Goal: Communication & Community: Connect with others

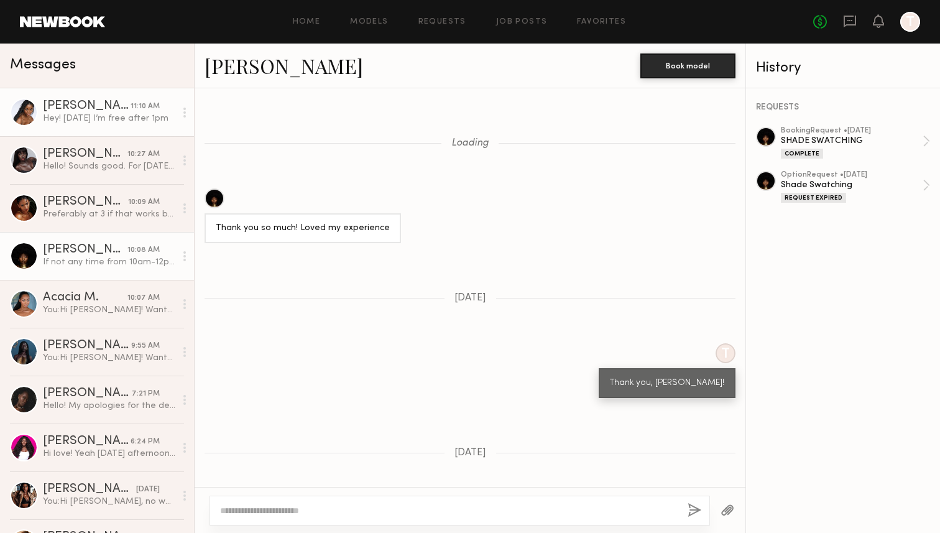
scroll to position [754, 0]
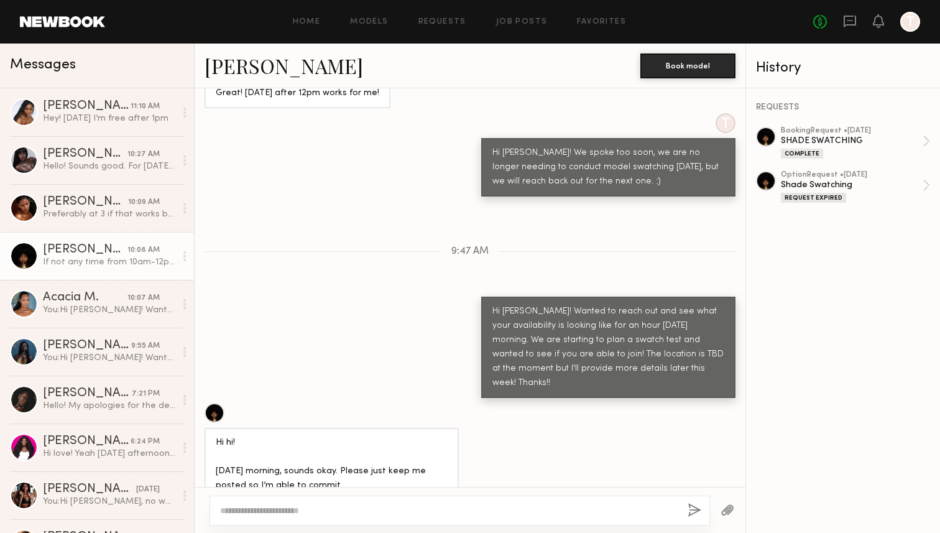
scroll to position [1893, 0]
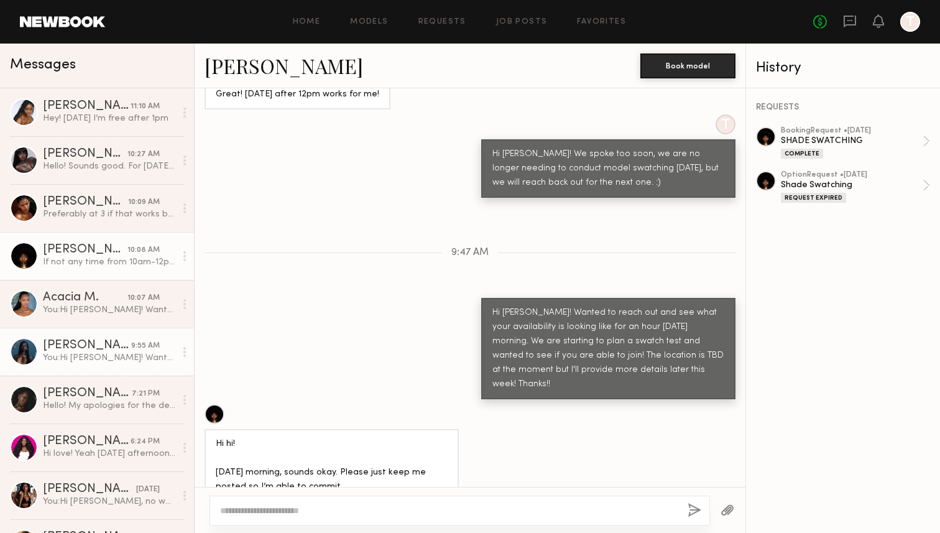
click at [129, 346] on div "[PERSON_NAME]" at bounding box center [87, 345] width 88 height 12
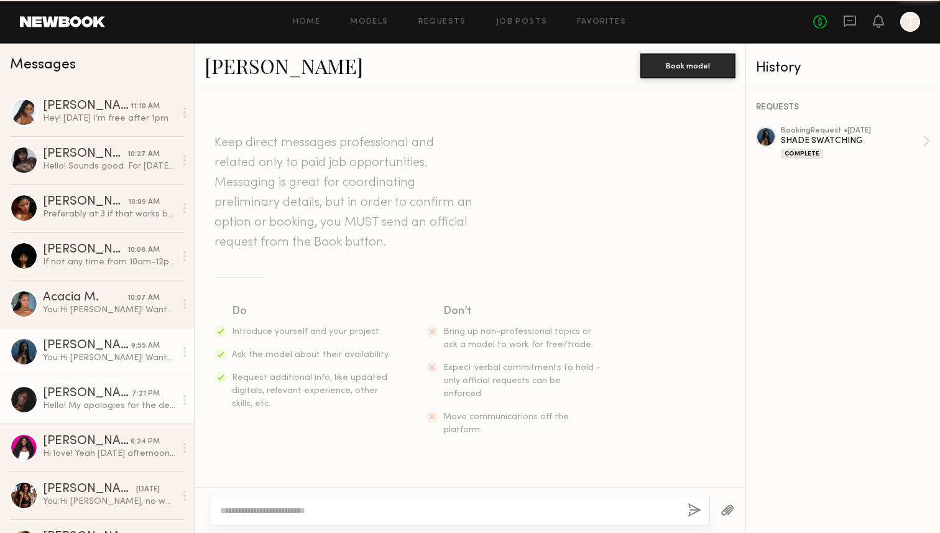
scroll to position [1372, 0]
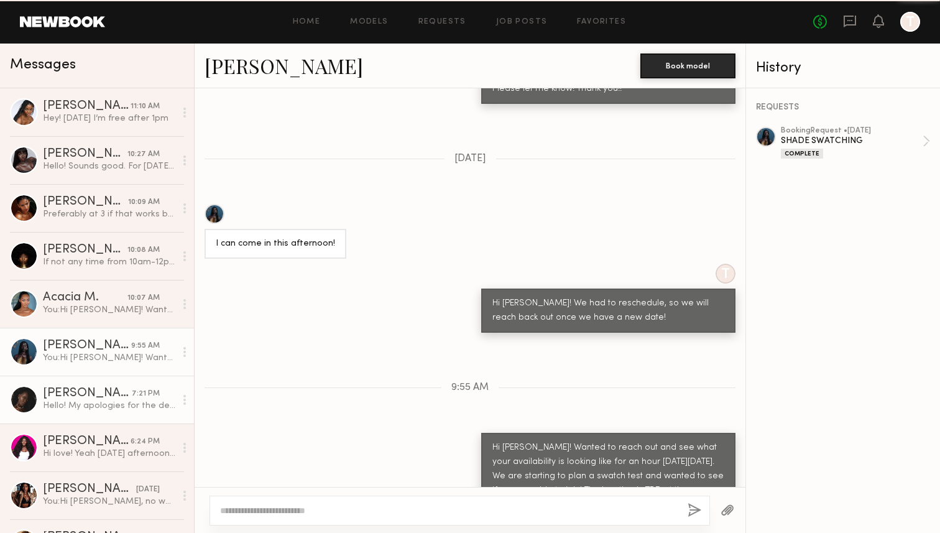
click at [119, 379] on link "[PERSON_NAME] 7:21 PM Hello! My apologies for the delayed response. Unfortunate…" at bounding box center [97, 399] width 194 height 48
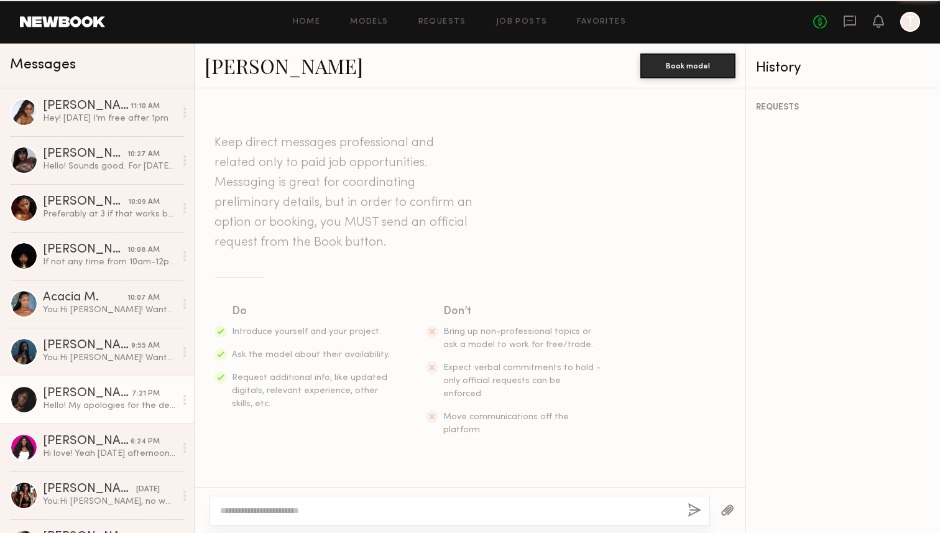
scroll to position [1044, 0]
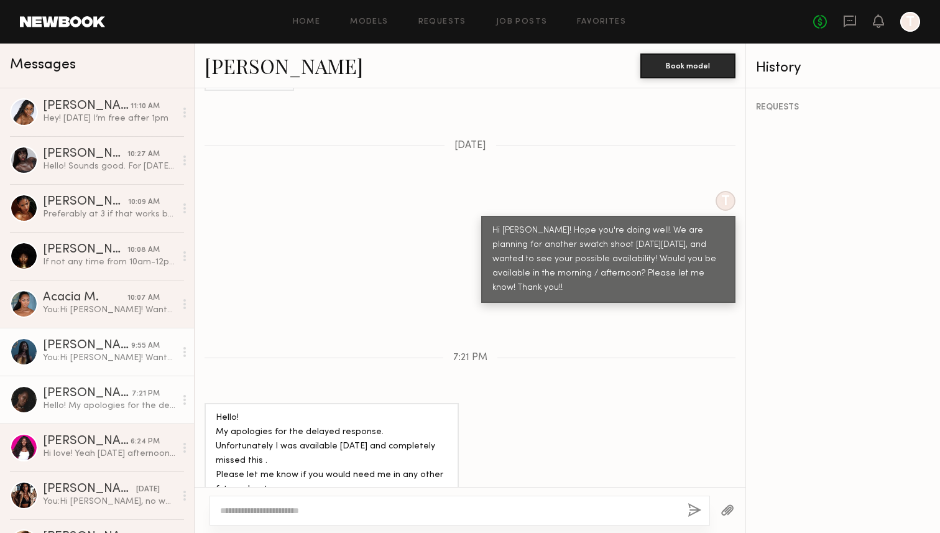
click at [111, 360] on div "You: Hi [PERSON_NAME]! Wanted to reach out and see what your availability is lo…" at bounding box center [109, 358] width 132 height 12
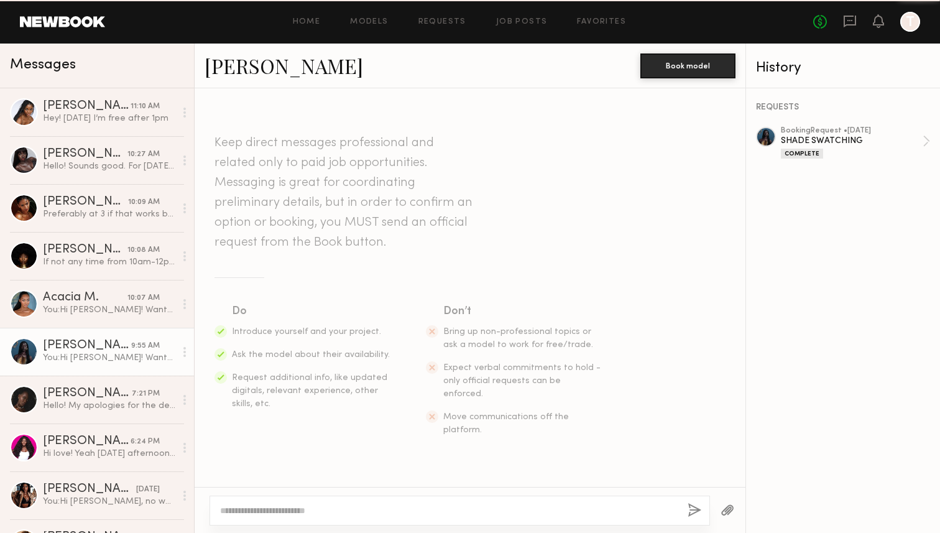
scroll to position [1372, 0]
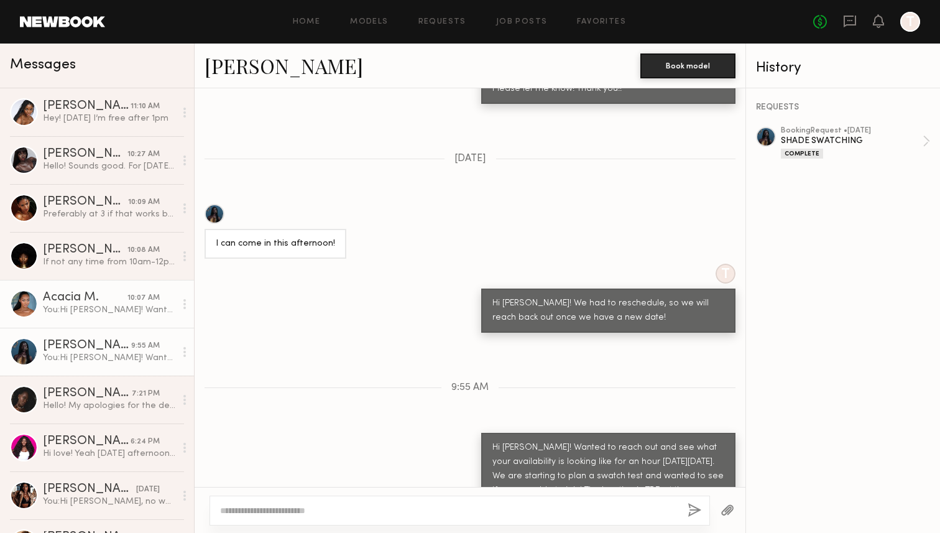
click at [135, 323] on link "Acacia M. 10:07 AM You: Hi Acacia! Wanted to reach out and see what your availa…" at bounding box center [97, 304] width 194 height 48
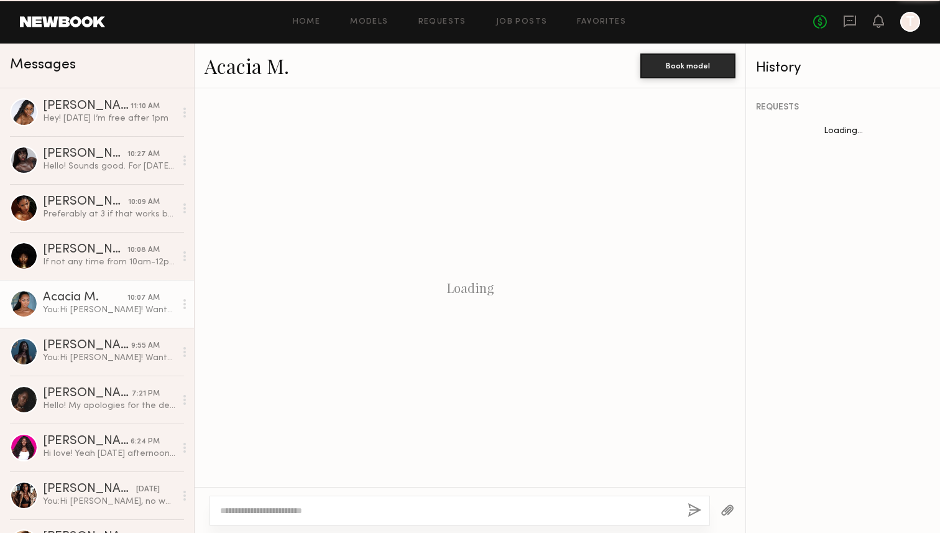
scroll to position [853, 0]
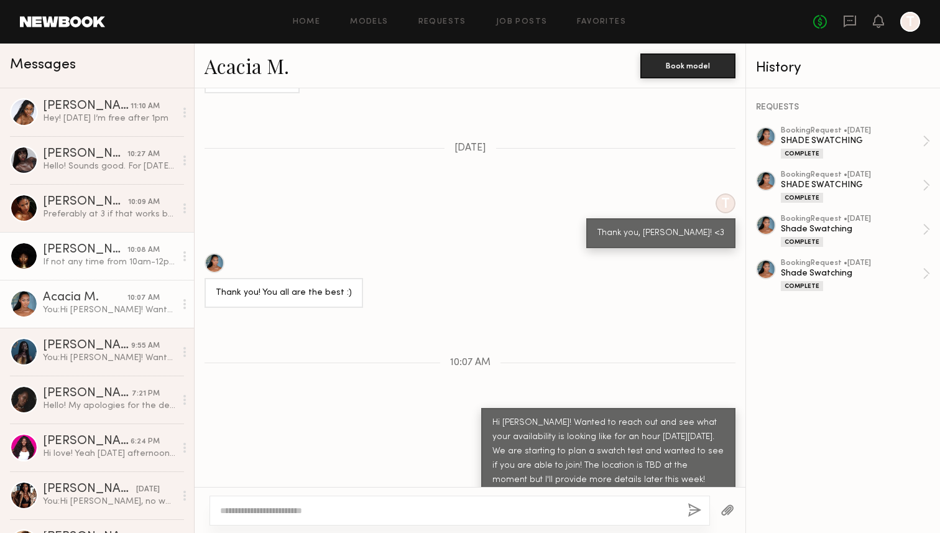
click at [119, 275] on link "Aisha A. 10:08 AM If not any time from 10am-12pm for morning." at bounding box center [97, 256] width 194 height 48
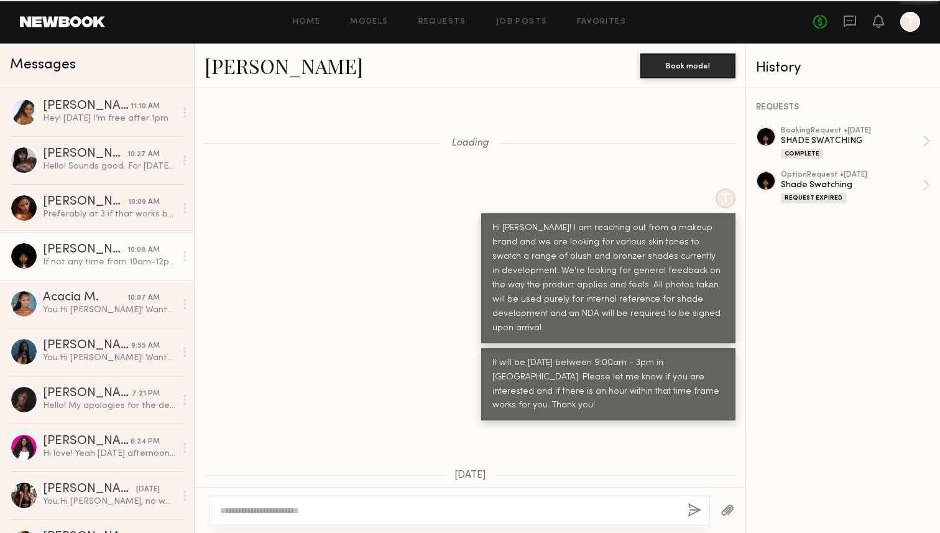
scroll to position [2026, 0]
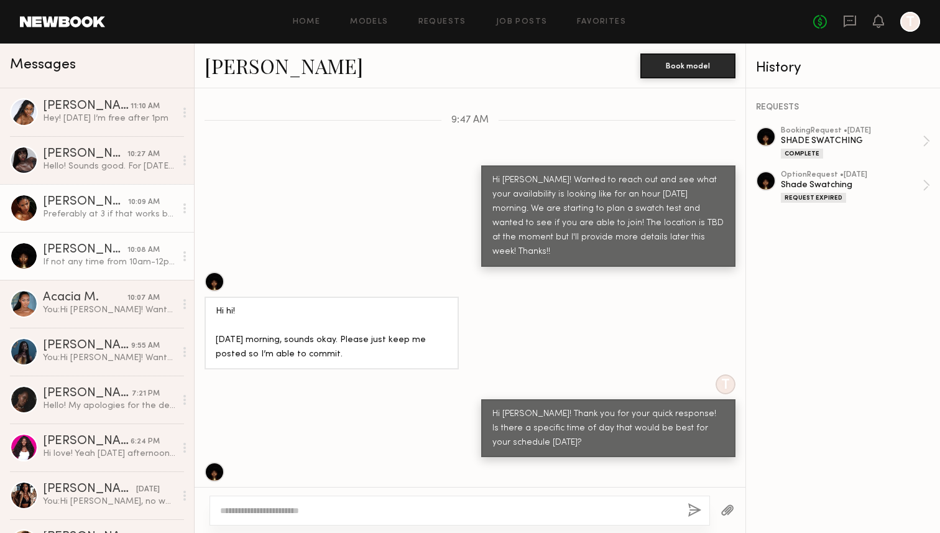
click at [112, 227] on link "Sabrina A. 10:09 AM Preferably at 3 if that works but I’m flexible" at bounding box center [97, 208] width 194 height 48
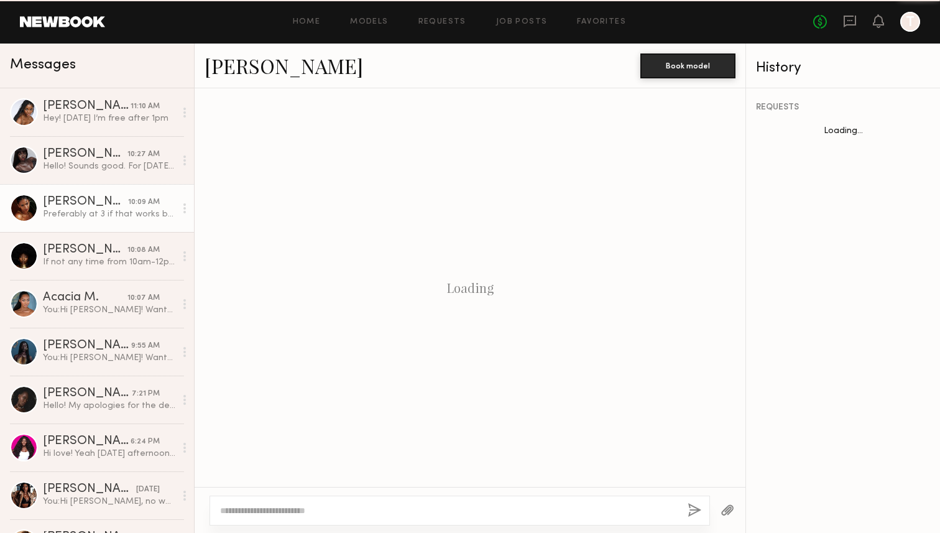
scroll to position [755, 0]
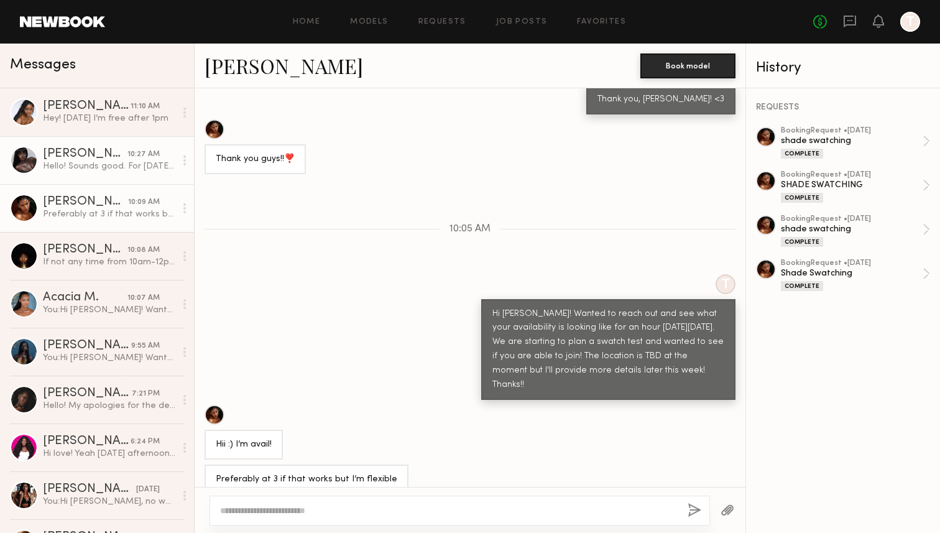
click at [108, 164] on div "Hello! Sounds good. For [DATE] it should be ok but for the future, ill get back…" at bounding box center [109, 166] width 132 height 12
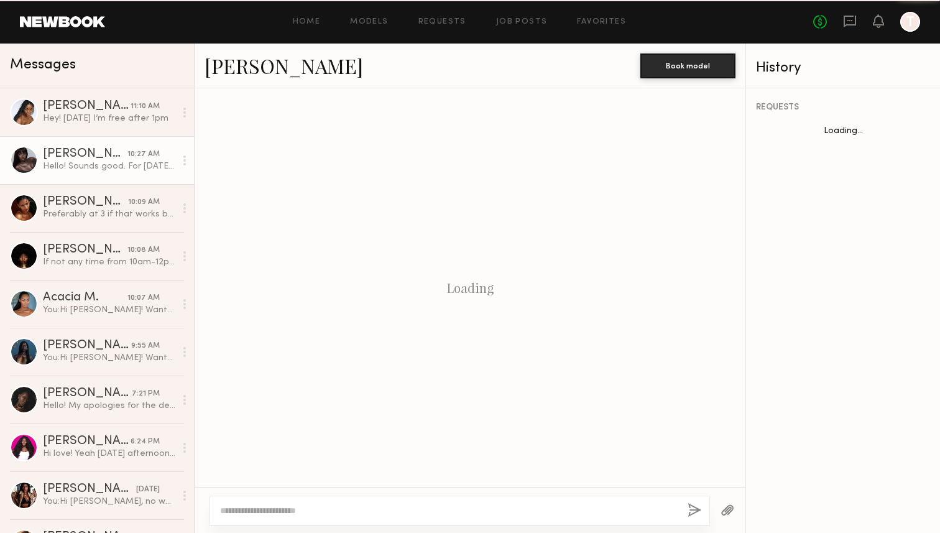
scroll to position [595, 0]
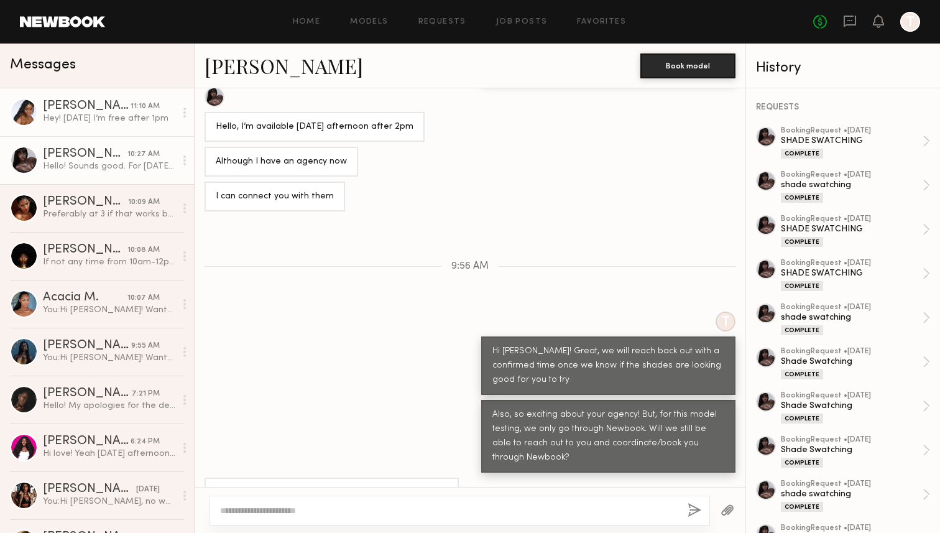
click at [107, 130] on link "Naomi B. 11:10 AM Hey! This Thursday I’m free after 1pm" at bounding box center [97, 112] width 194 height 48
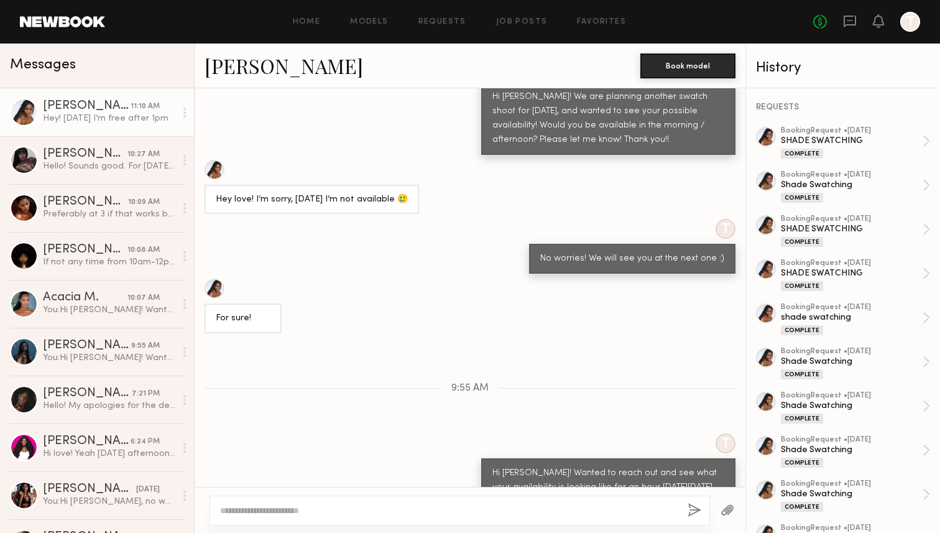
scroll to position [734, 0]
